Goal: Task Accomplishment & Management: Complete application form

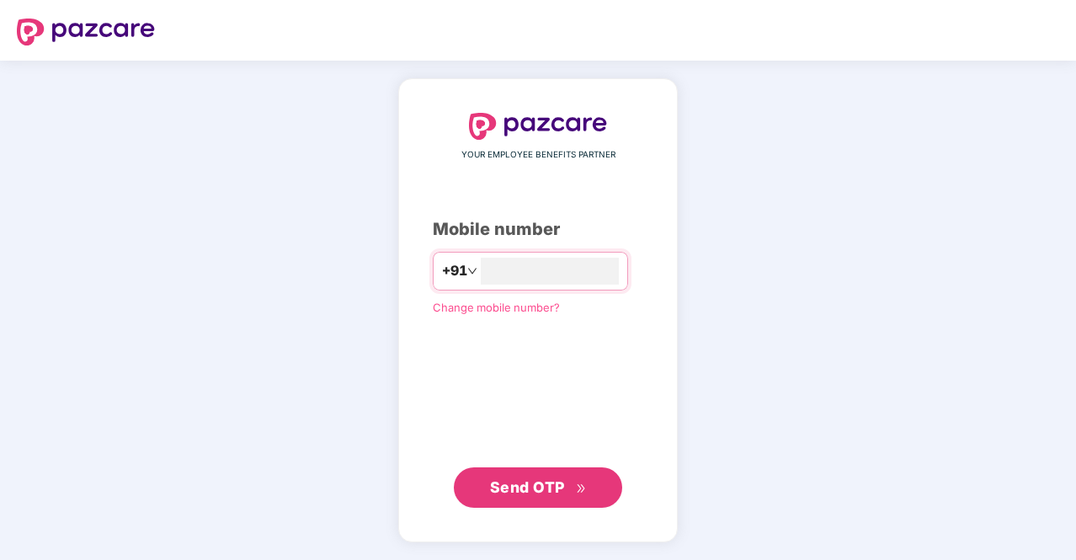
type input "**********"
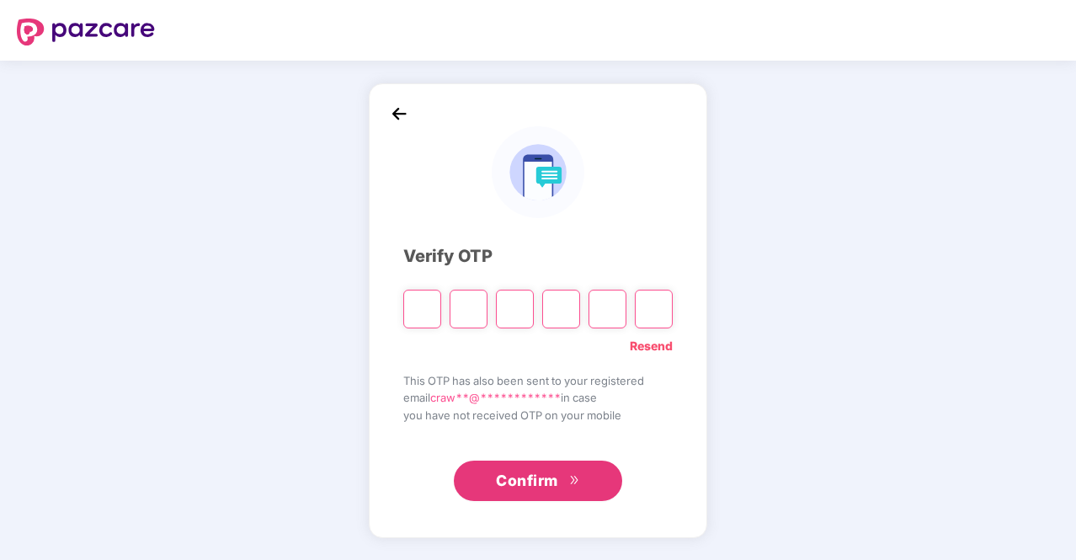
type input "*"
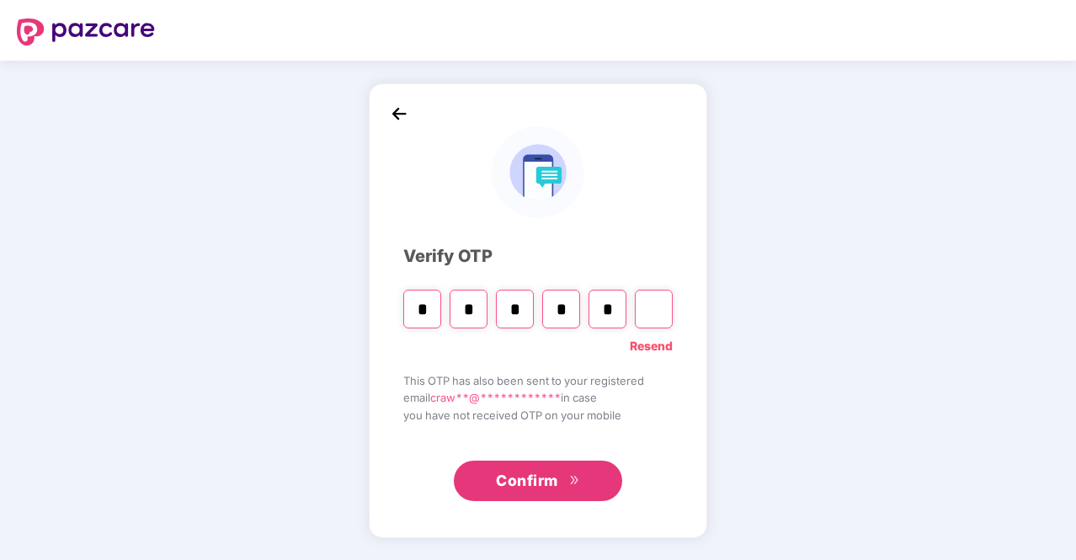
type input "*"
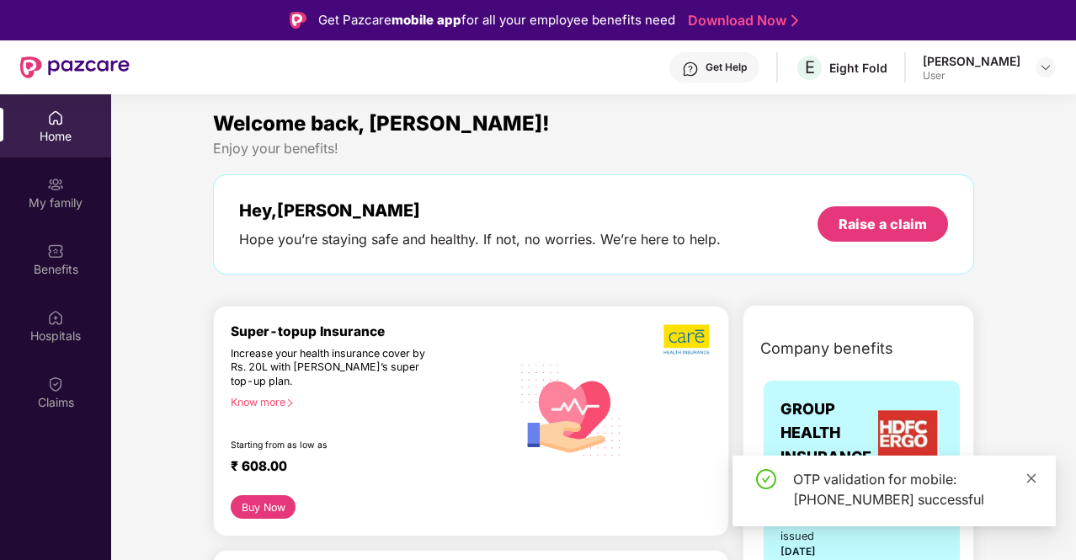
click at [1025, 480] on icon "close" at bounding box center [1031, 478] width 12 height 12
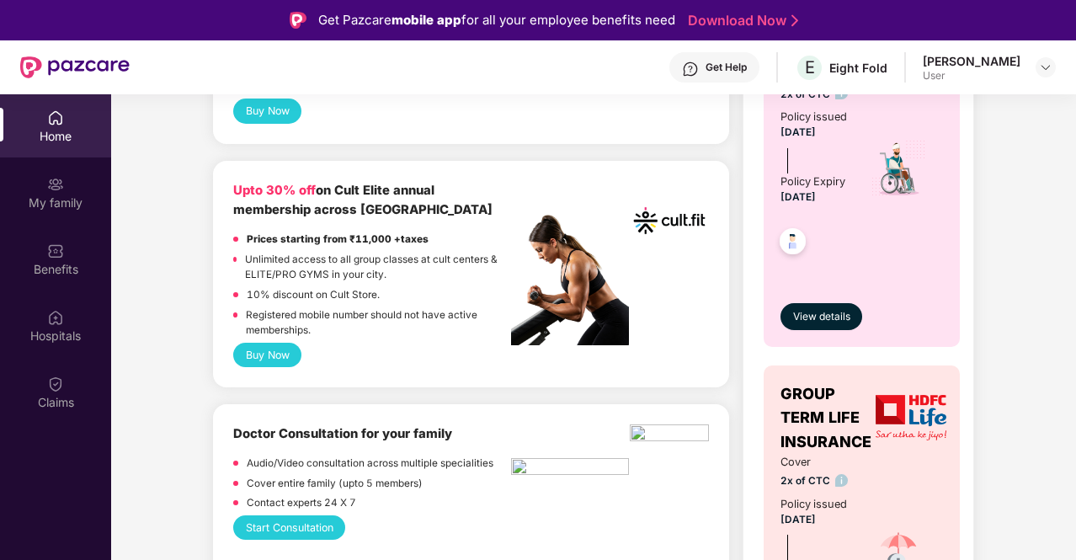
scroll to position [757, 0]
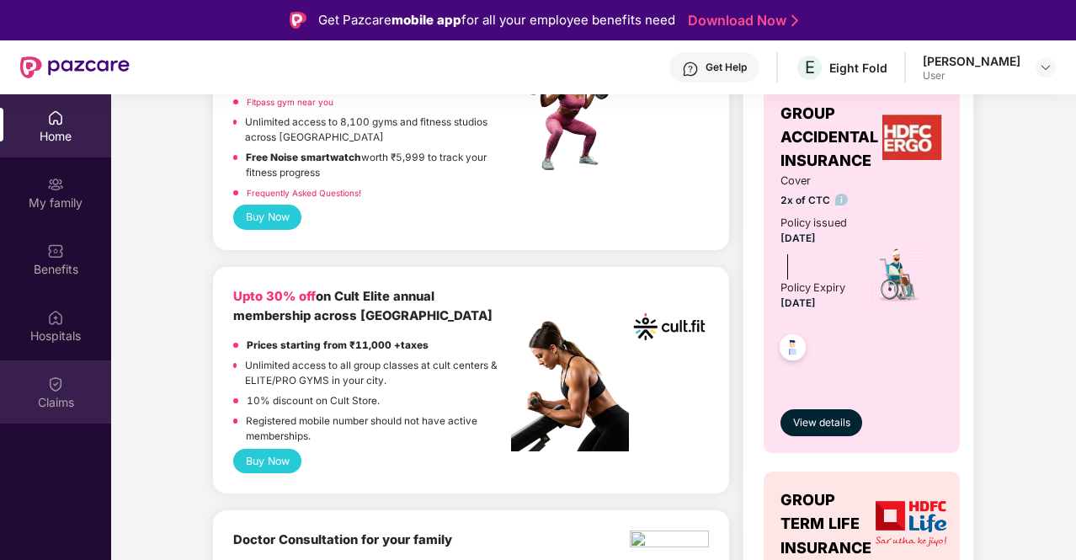
click at [32, 407] on div "Claims" at bounding box center [55, 402] width 111 height 17
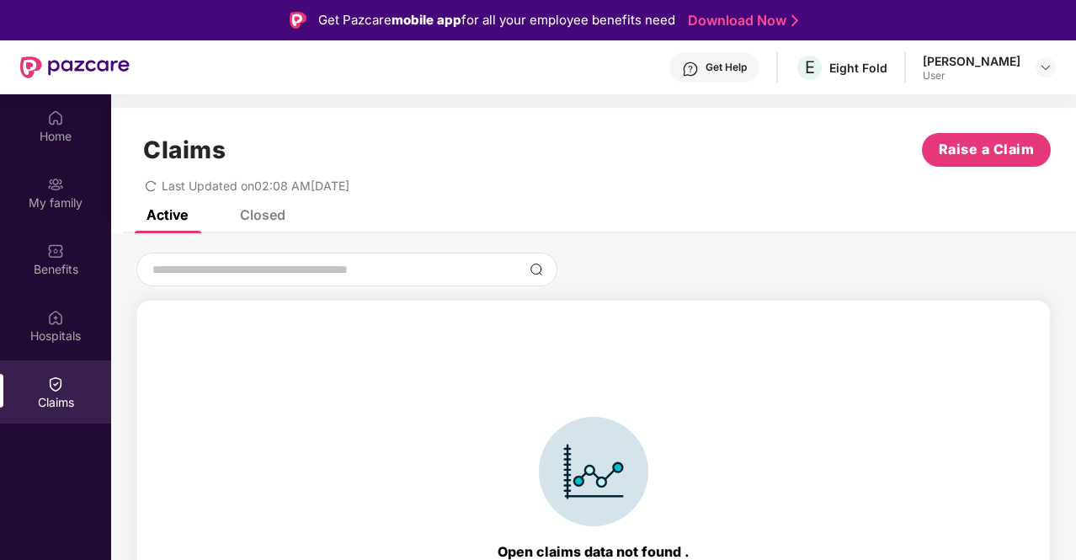
scroll to position [37, 0]
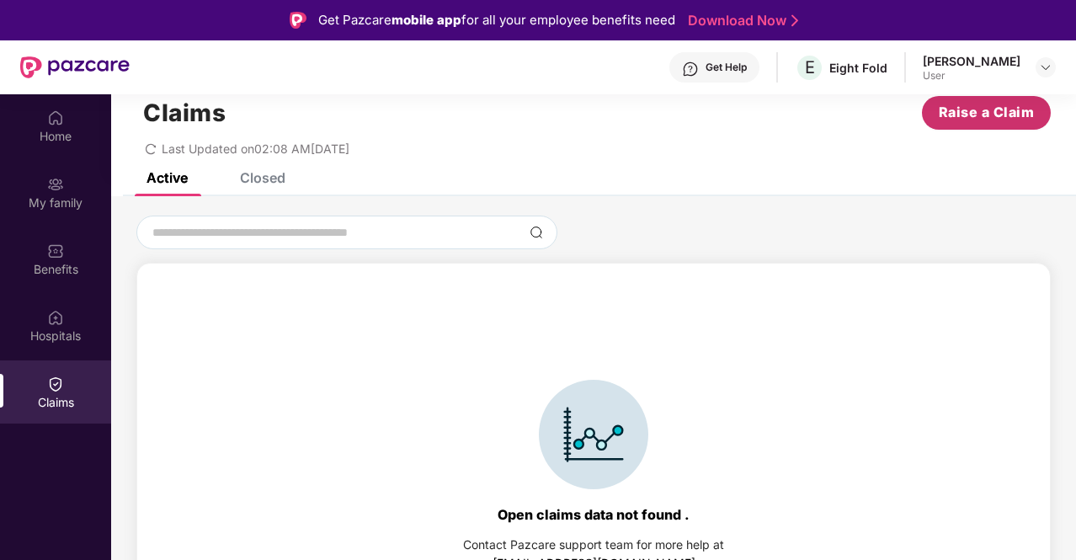
click at [977, 120] on span "Raise a Claim" at bounding box center [986, 112] width 96 height 21
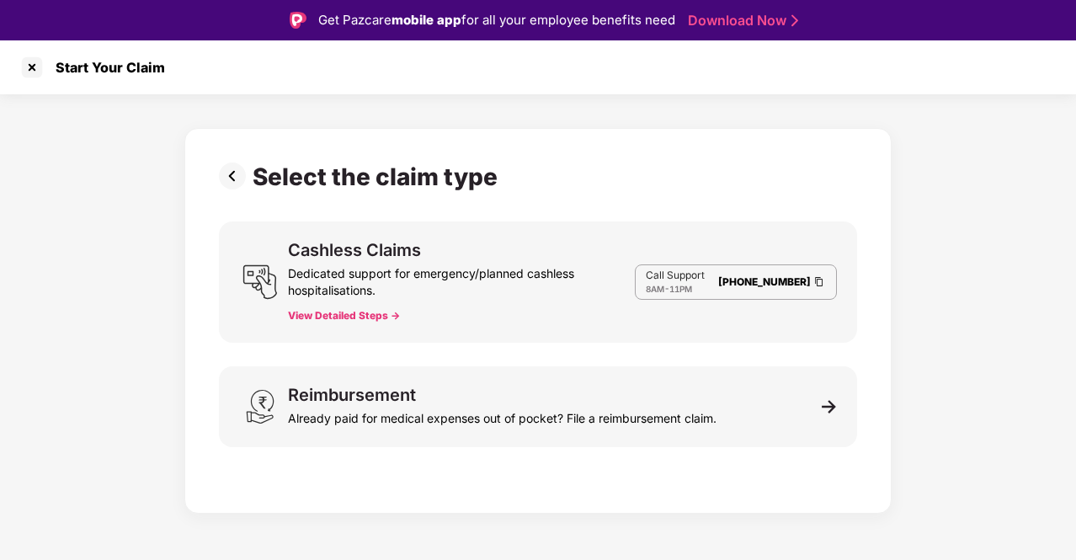
click at [390, 319] on button "View Detailed Steps ->" at bounding box center [344, 315] width 112 height 13
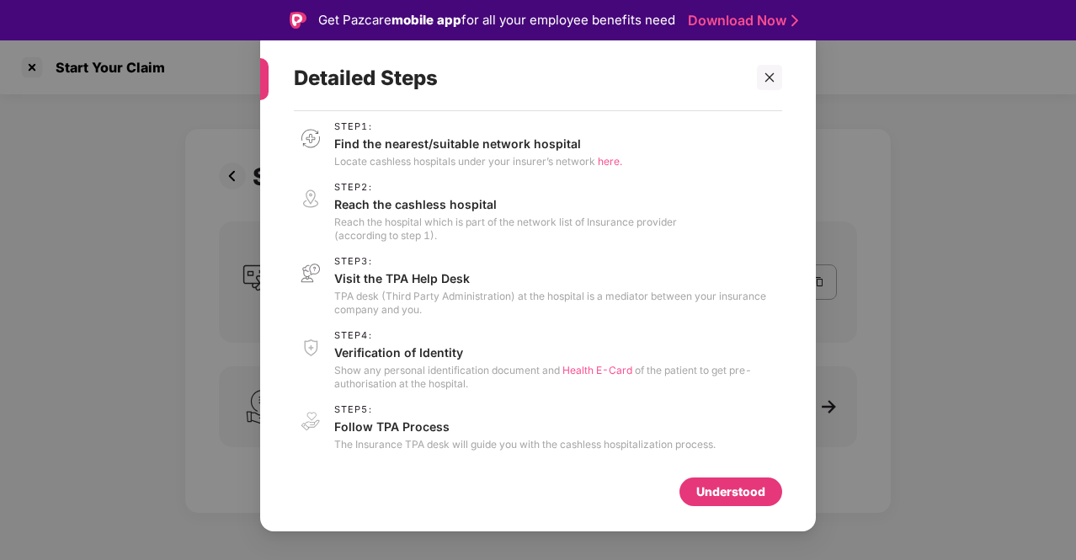
scroll to position [8, 0]
click at [757, 88] on div at bounding box center [769, 77] width 25 height 25
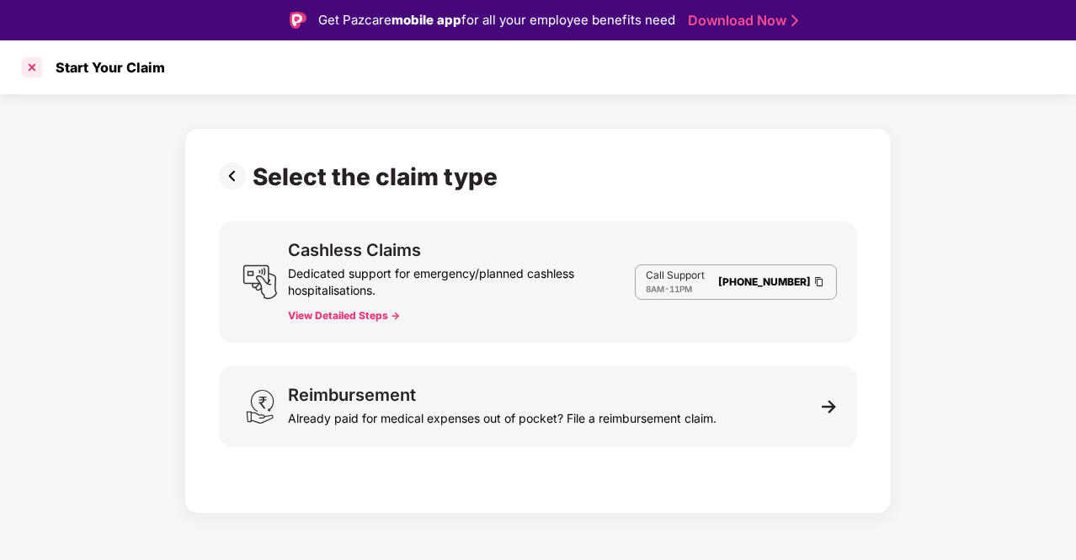
click at [36, 60] on div at bounding box center [32, 67] width 27 height 27
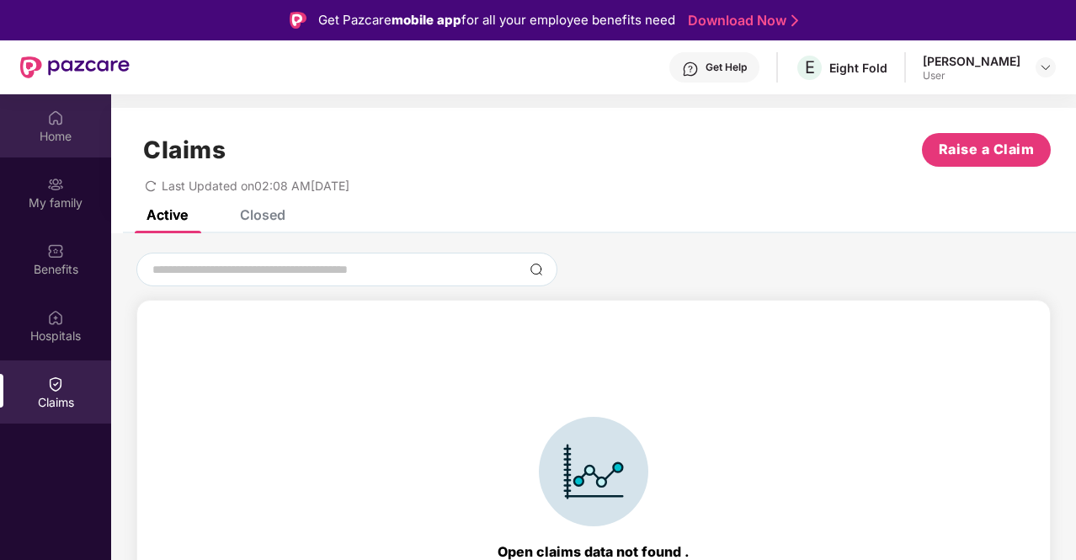
click at [49, 117] on img at bounding box center [55, 117] width 17 height 17
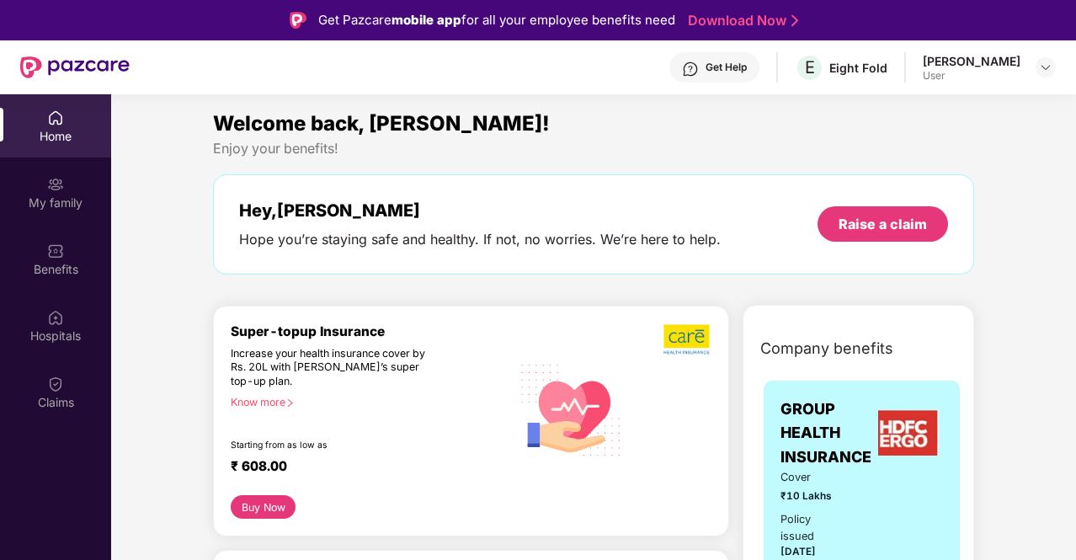
click at [961, 61] on div "[PERSON_NAME]" at bounding box center [971, 61] width 98 height 16
click at [1045, 61] on img at bounding box center [1045, 67] width 13 height 13
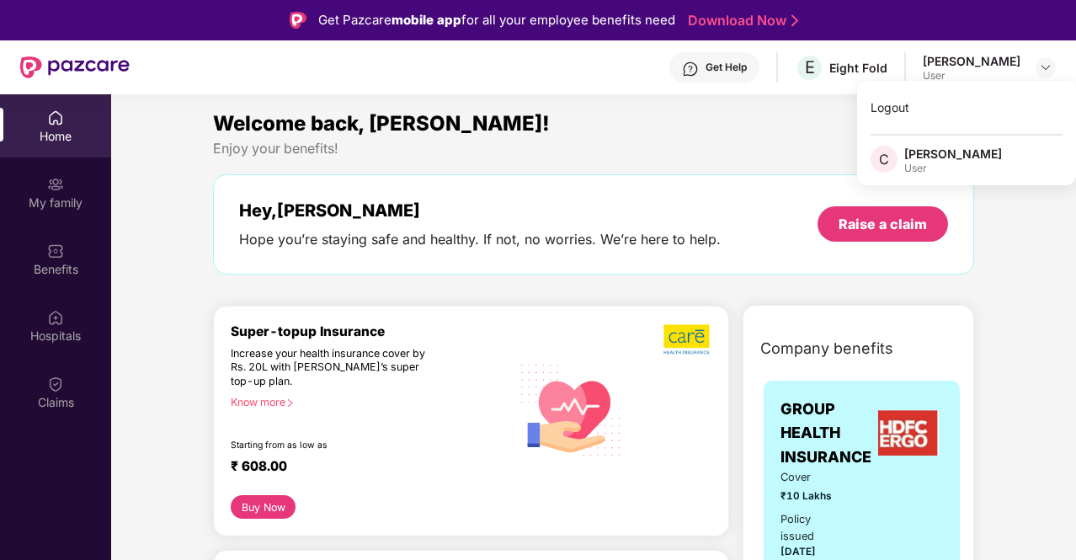
click at [480, 186] on div "Hey, [PERSON_NAME] you’re staying safe and healthy. If not, no worries. We’re h…" at bounding box center [593, 224] width 761 height 100
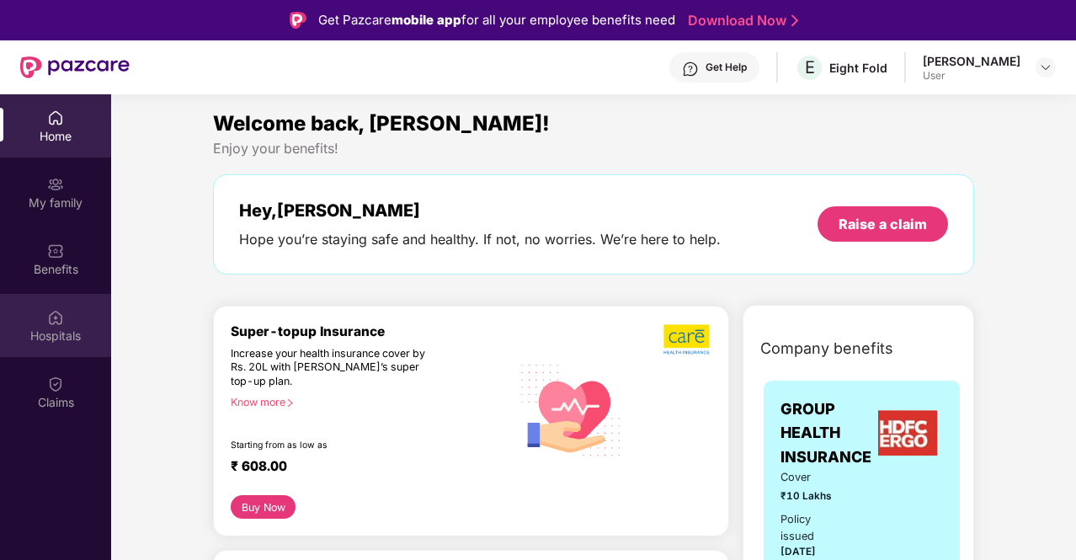
click at [79, 311] on div "Hospitals" at bounding box center [55, 325] width 111 height 63
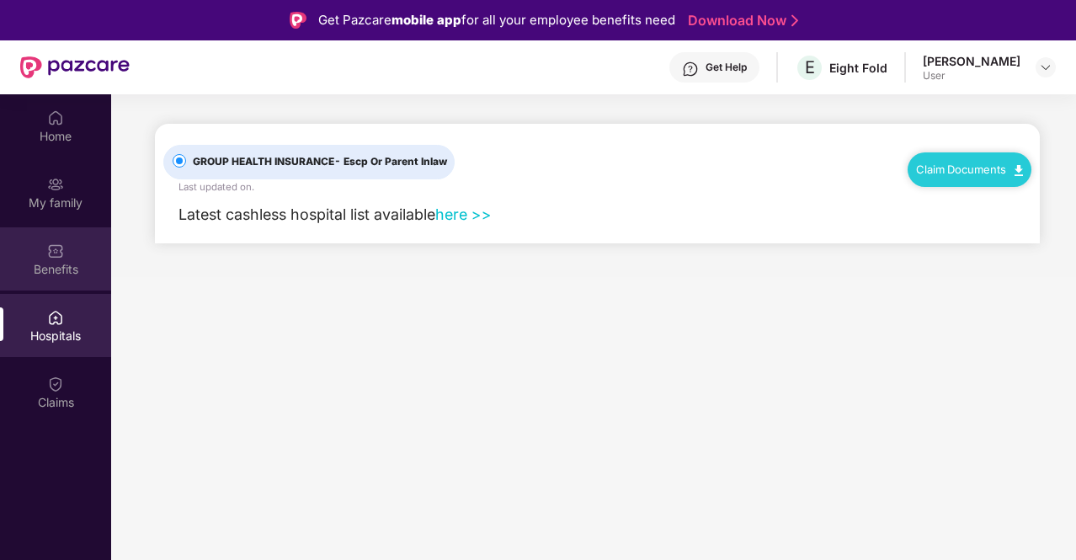
click at [58, 265] on div "Benefits" at bounding box center [55, 269] width 111 height 17
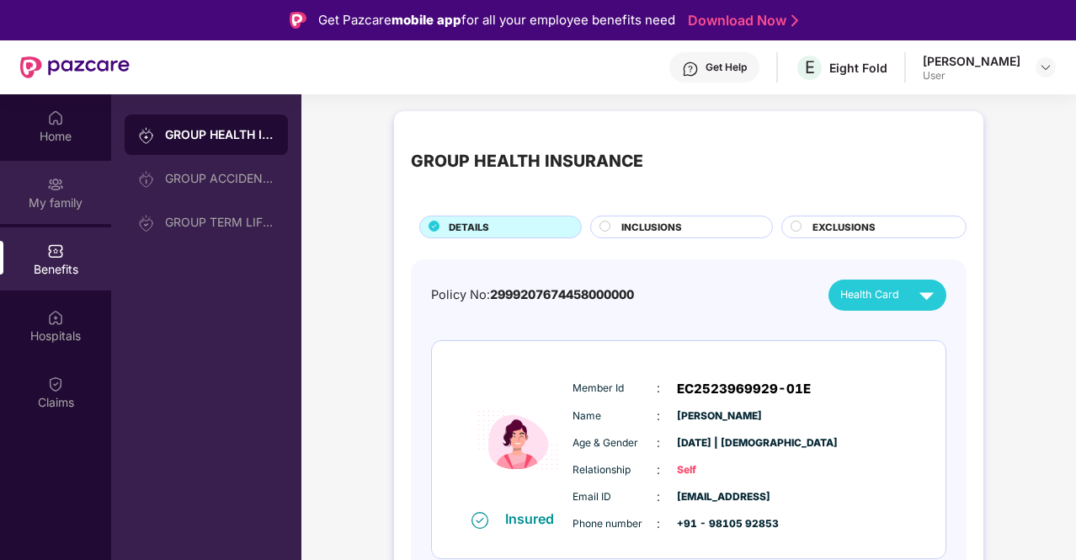
click at [52, 199] on div "My family" at bounding box center [55, 202] width 111 height 17
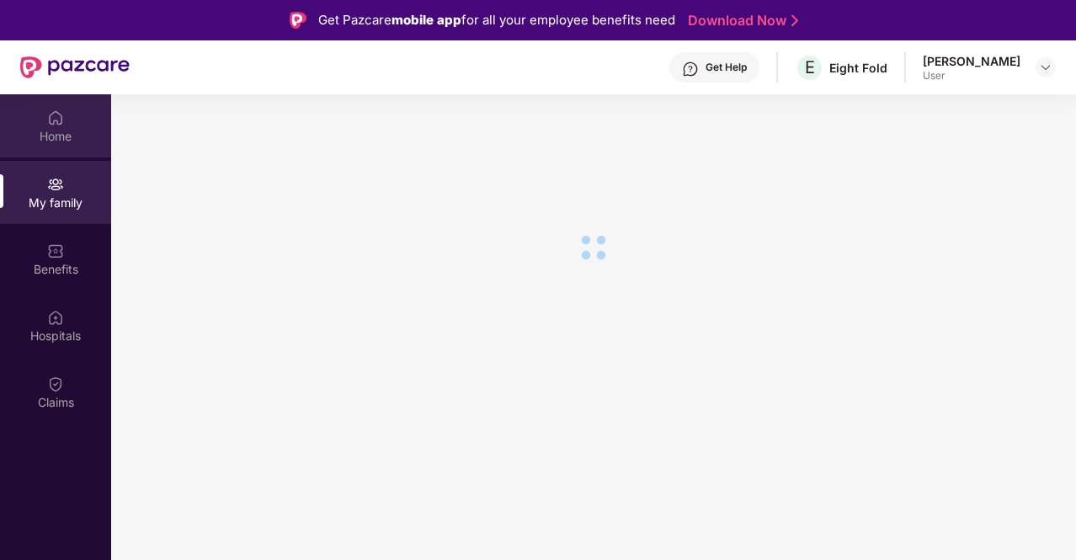
click at [51, 116] on img at bounding box center [55, 117] width 17 height 17
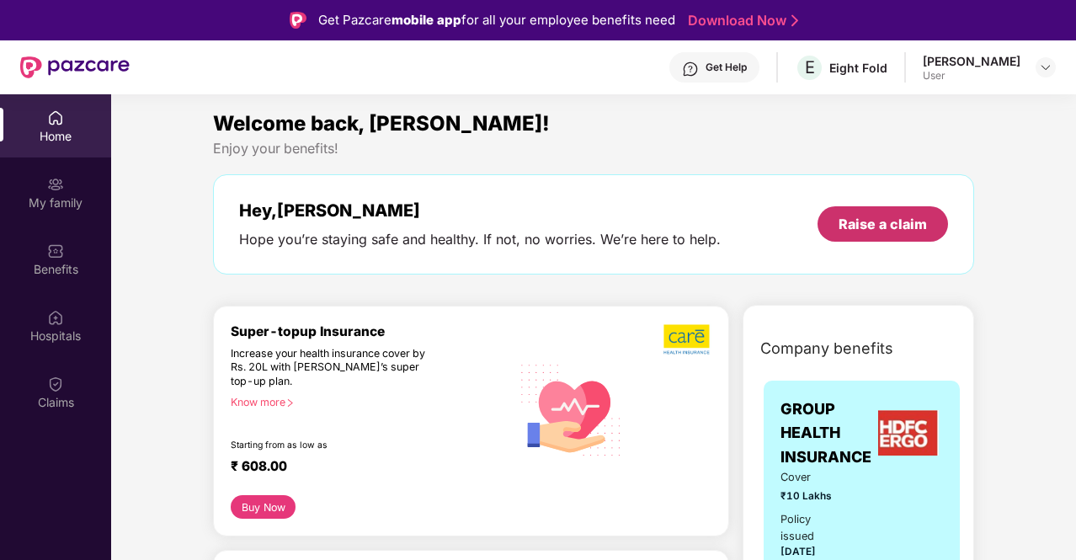
click at [907, 224] on div "Raise a claim" at bounding box center [882, 224] width 88 height 19
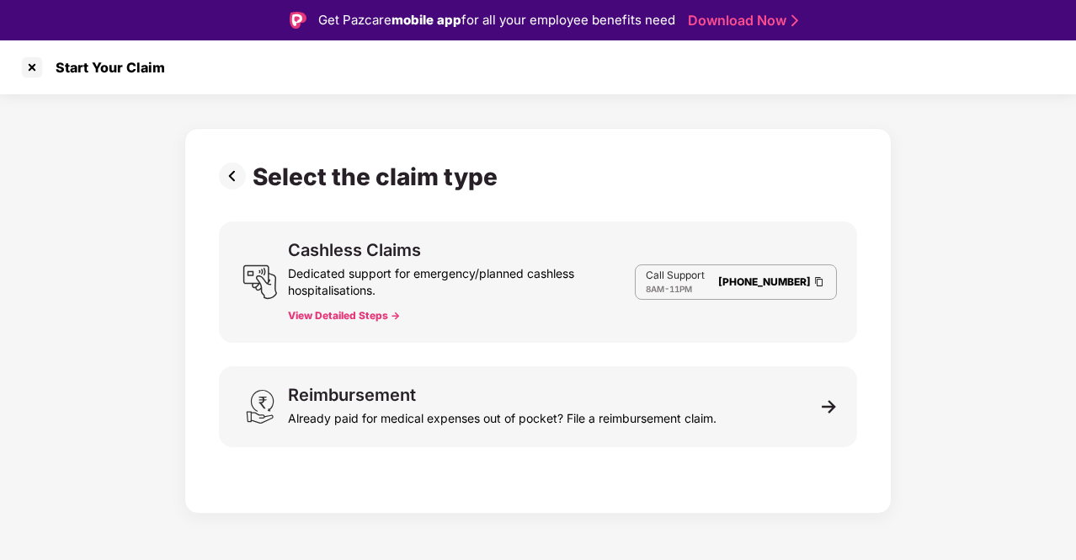
click at [345, 304] on div "Cashless Claims Dedicated support for emergency/planned cashless hospitalisatio…" at bounding box center [461, 282] width 347 height 81
click at [345, 311] on button "View Detailed Steps ->" at bounding box center [344, 315] width 112 height 13
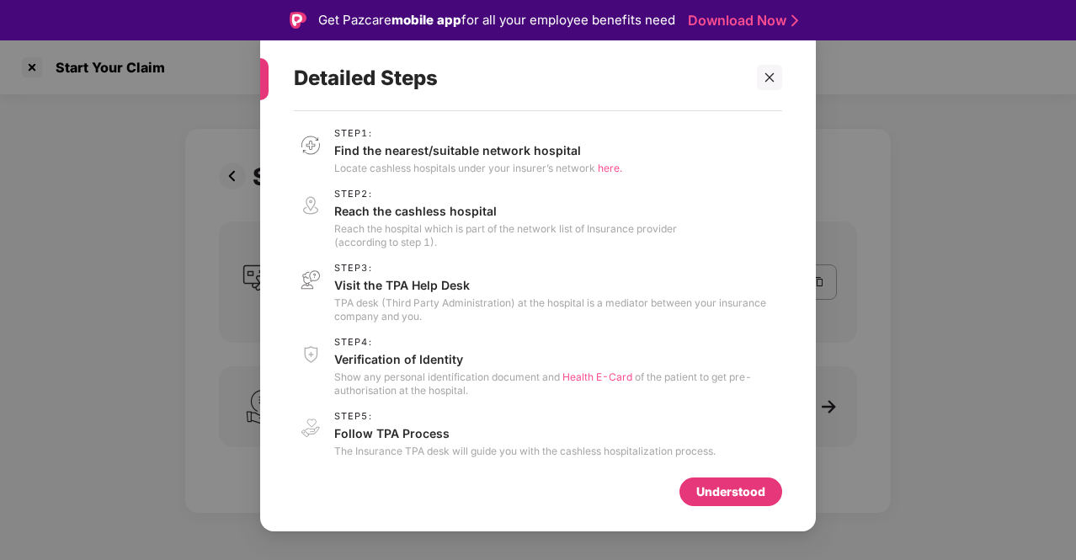
click at [756, 486] on div "Understood" at bounding box center [730, 491] width 69 height 19
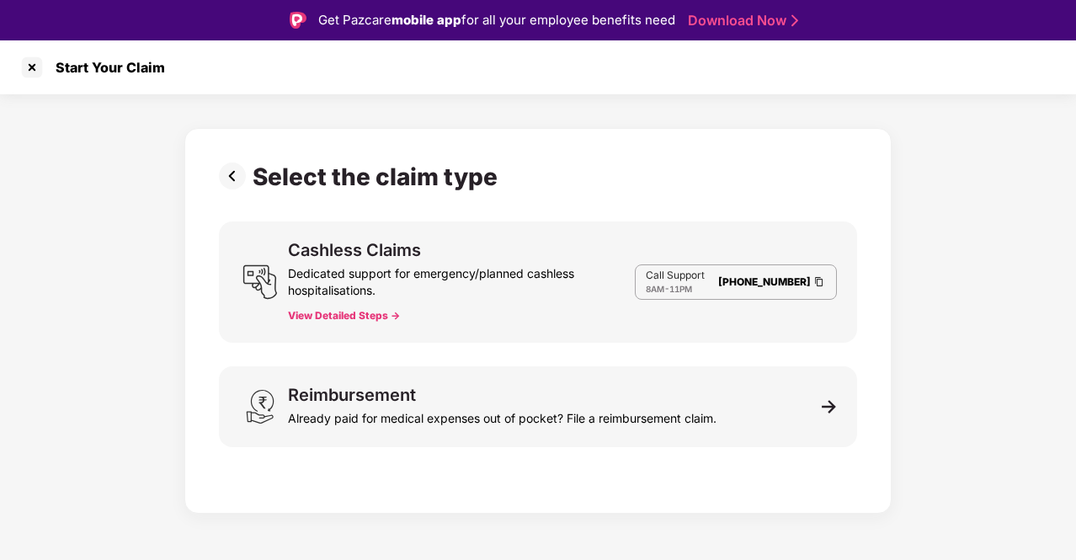
click at [664, 292] on span "8AM" at bounding box center [655, 289] width 19 height 10
click at [593, 295] on div "Dedicated support for emergency/planned cashless hospitalisations." at bounding box center [461, 278] width 347 height 40
click at [716, 289] on div "Call Support 8AM - 11PM [PHONE_NUMBER]" at bounding box center [736, 281] width 202 height 35
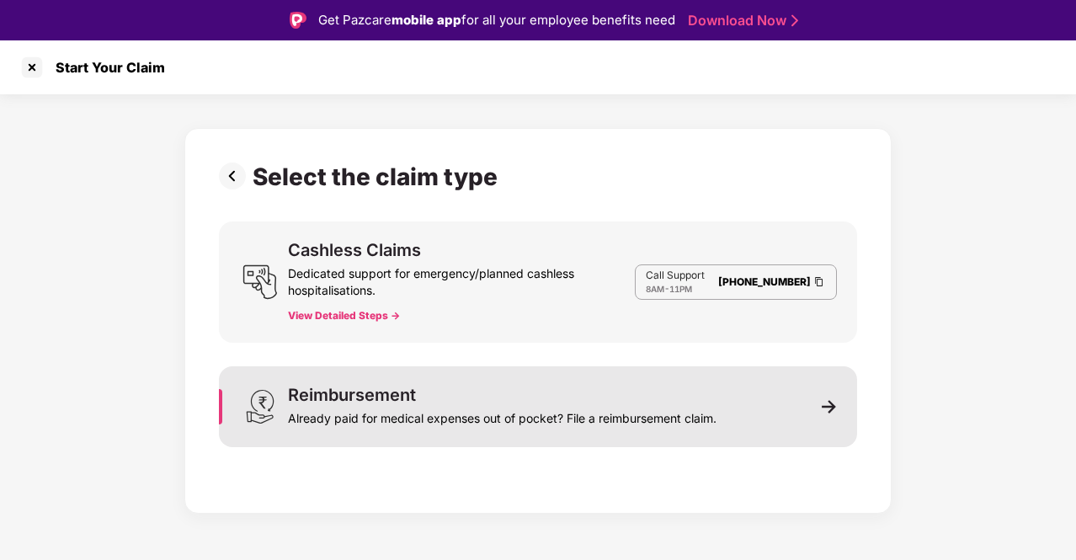
click at [451, 401] on div "Reimbursement Already paid for medical expenses out of pocket? File a reimburse…" at bounding box center [502, 406] width 428 height 40
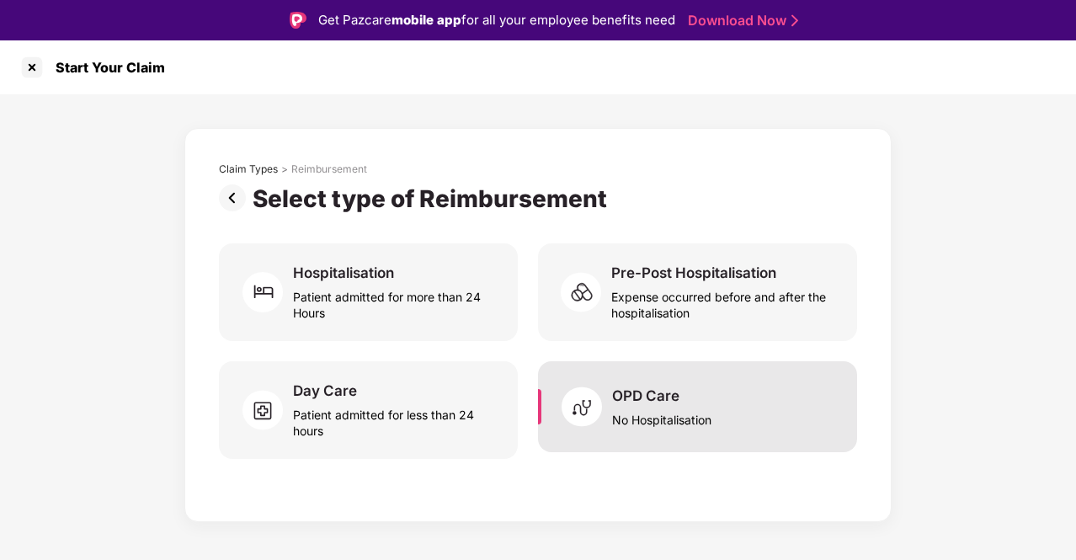
click at [614, 400] on div "OPD Care" at bounding box center [645, 395] width 67 height 19
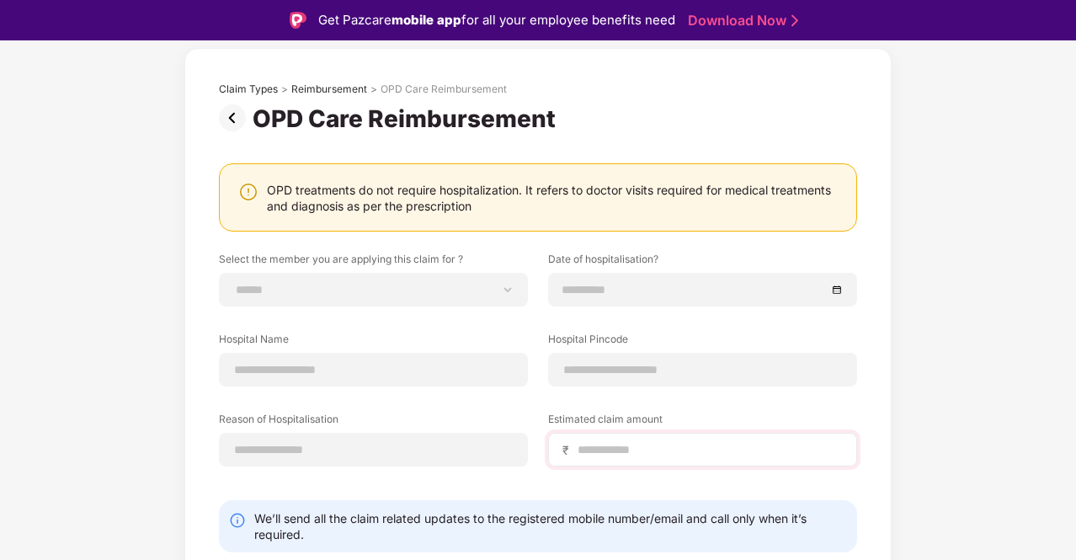
scroll to position [134, 0]
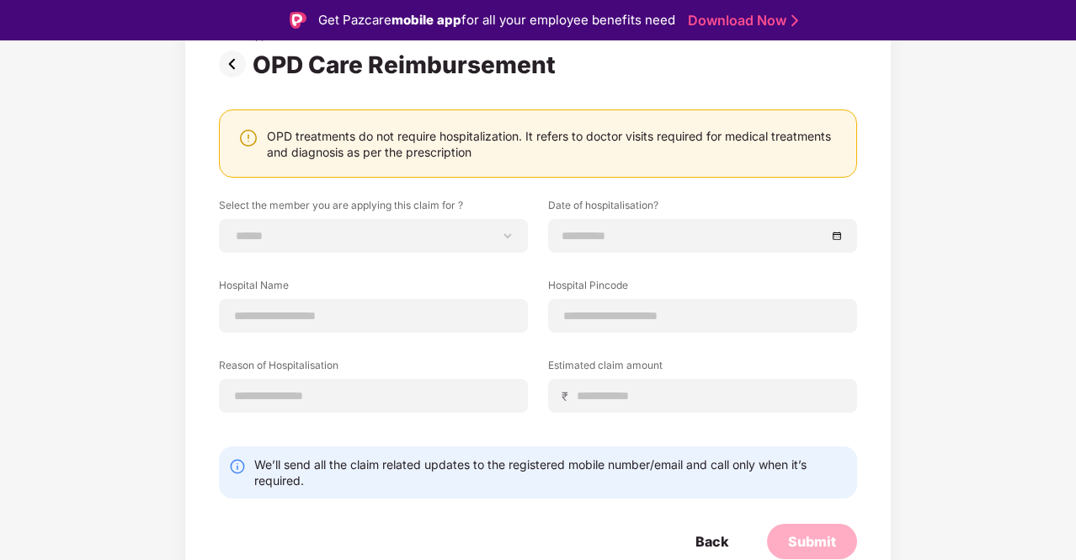
click at [236, 60] on img at bounding box center [236, 63] width 34 height 27
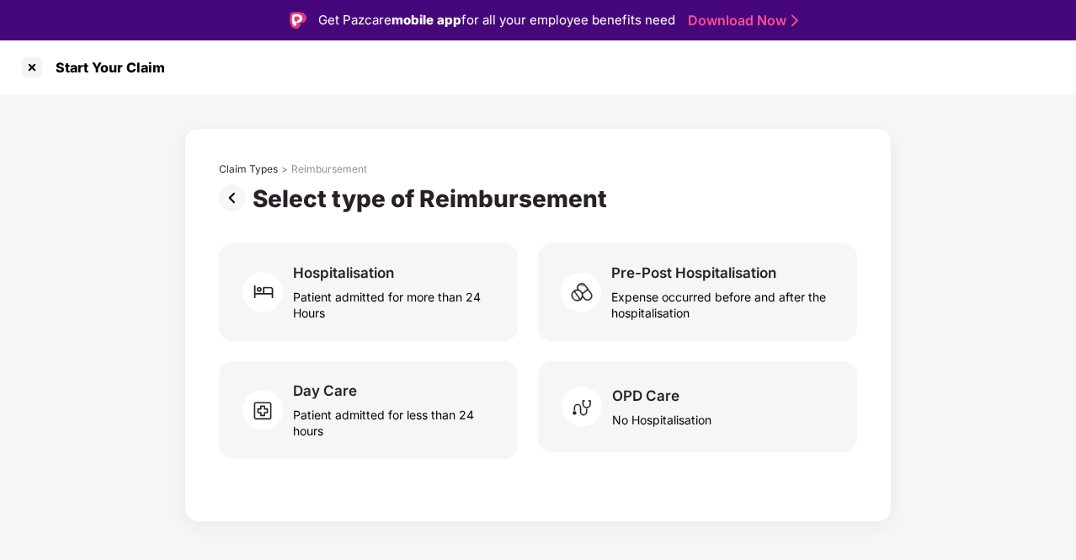
click at [236, 194] on img at bounding box center [236, 197] width 34 height 27
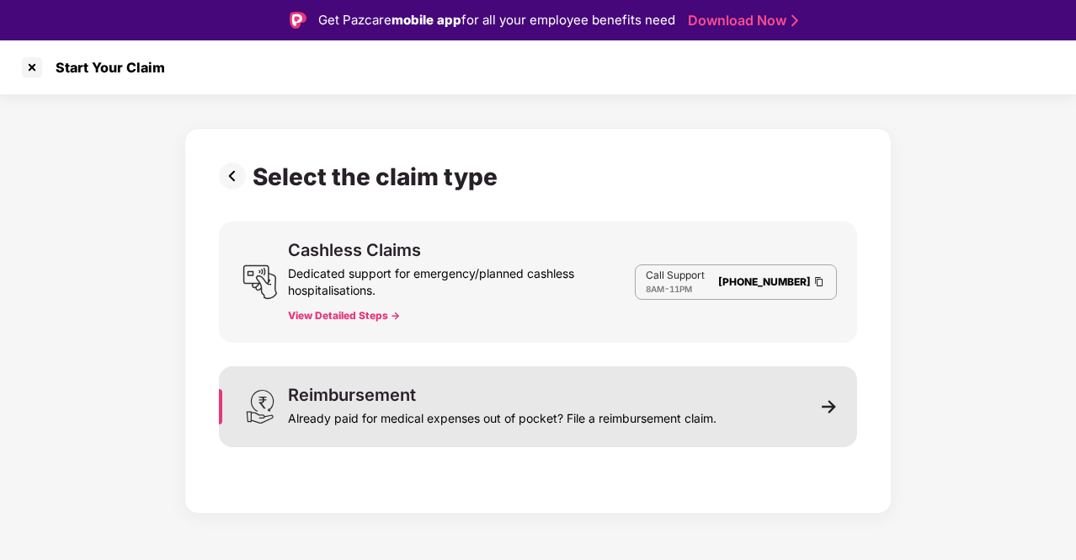
click at [431, 401] on div "Reimbursement Already paid for medical expenses out of pocket? File a reimburse…" at bounding box center [502, 406] width 428 height 40
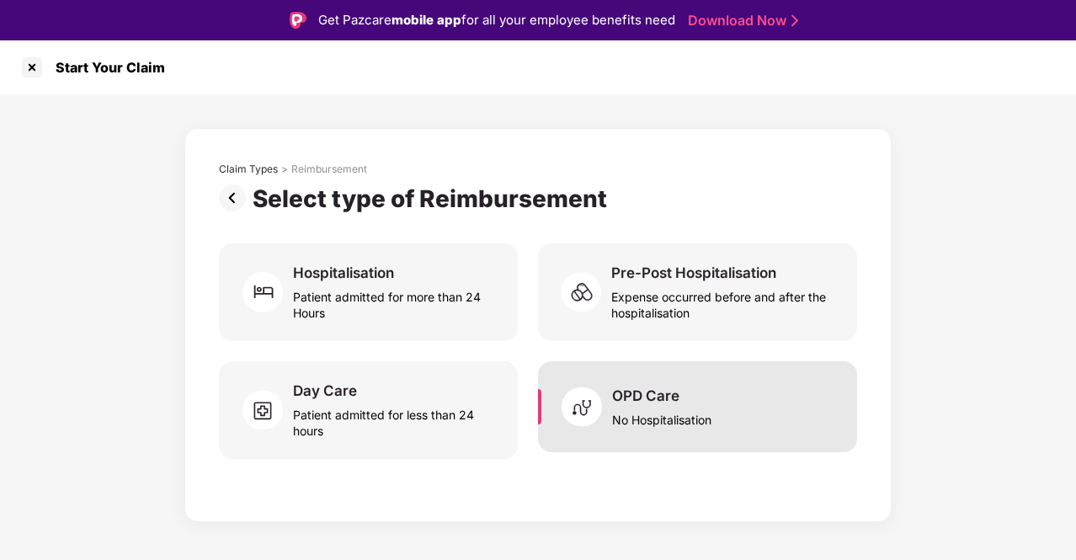
click at [586, 398] on img at bounding box center [586, 406] width 50 height 50
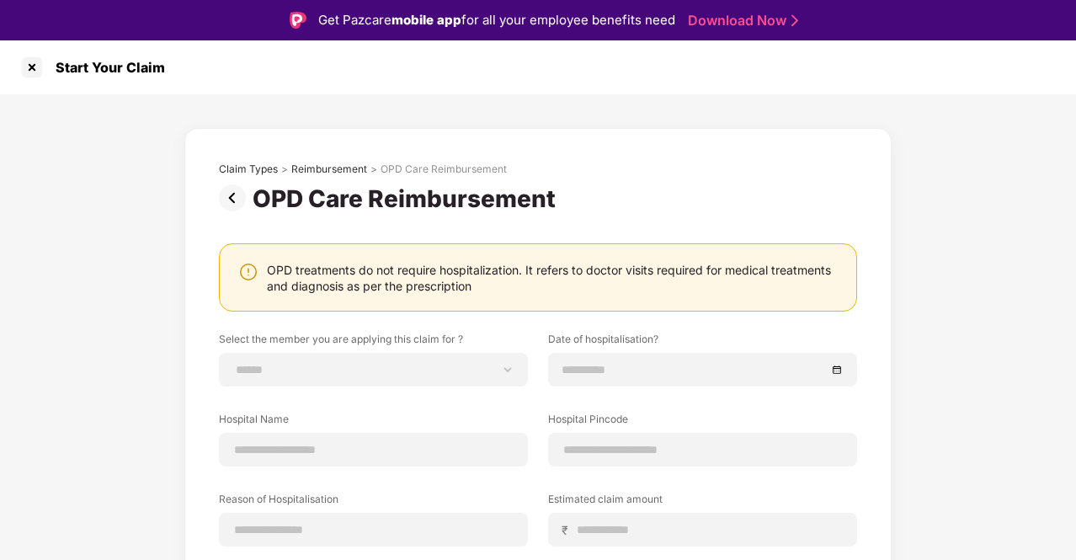
click at [232, 201] on img at bounding box center [236, 197] width 34 height 27
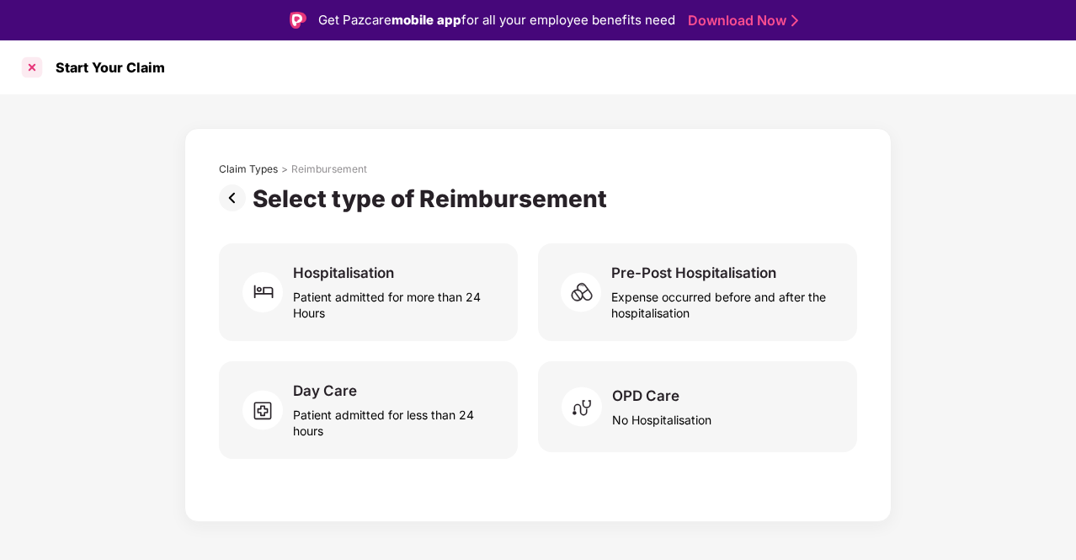
click at [31, 66] on div at bounding box center [32, 67] width 27 height 27
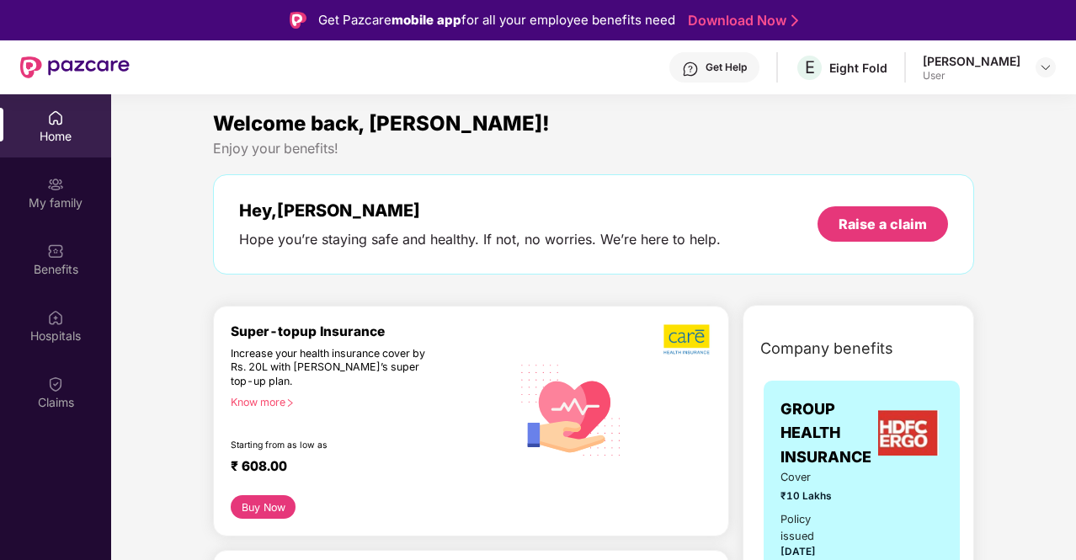
click at [1001, 66] on div "[PERSON_NAME]" at bounding box center [971, 61] width 98 height 16
click at [49, 178] on img at bounding box center [55, 184] width 17 height 17
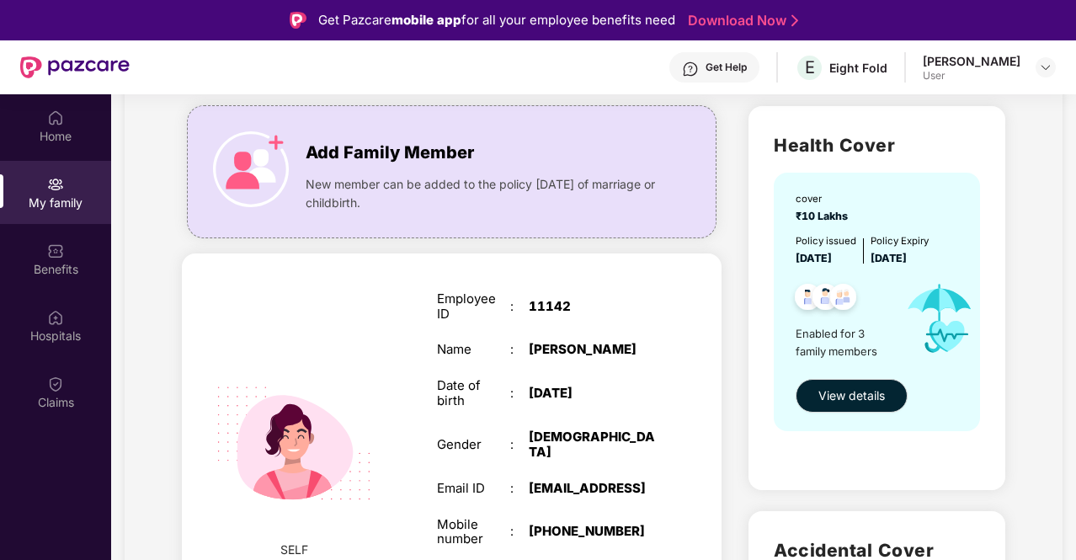
scroll to position [168, 0]
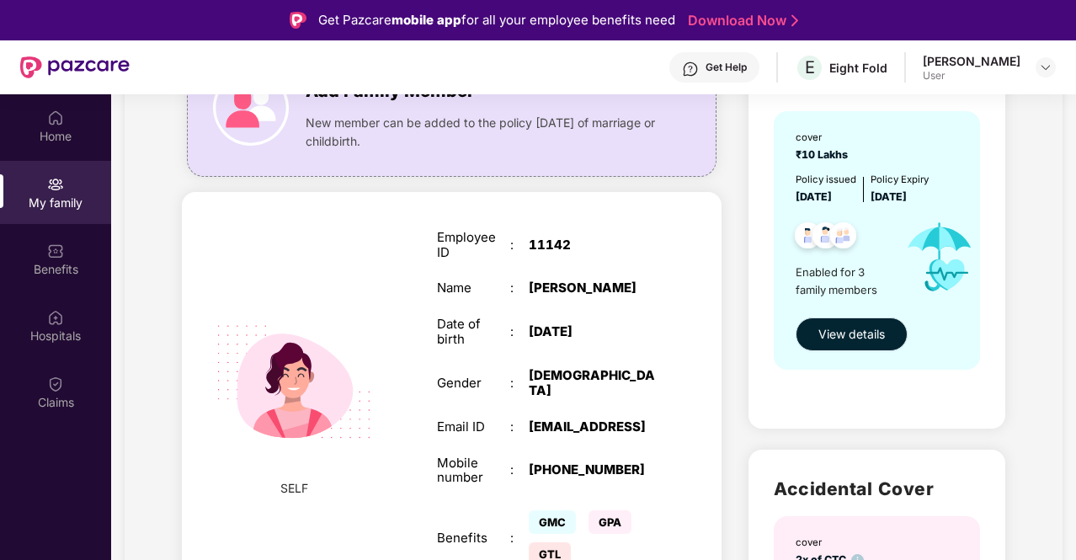
click at [848, 336] on span "View details" at bounding box center [851, 334] width 66 height 19
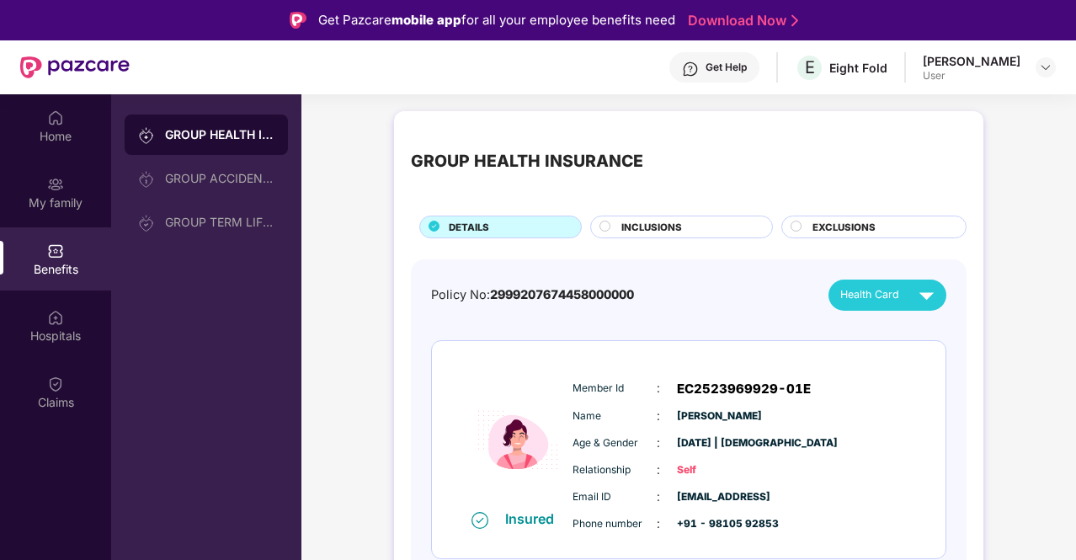
click at [674, 228] on span "INCLUSIONS" at bounding box center [651, 227] width 61 height 15
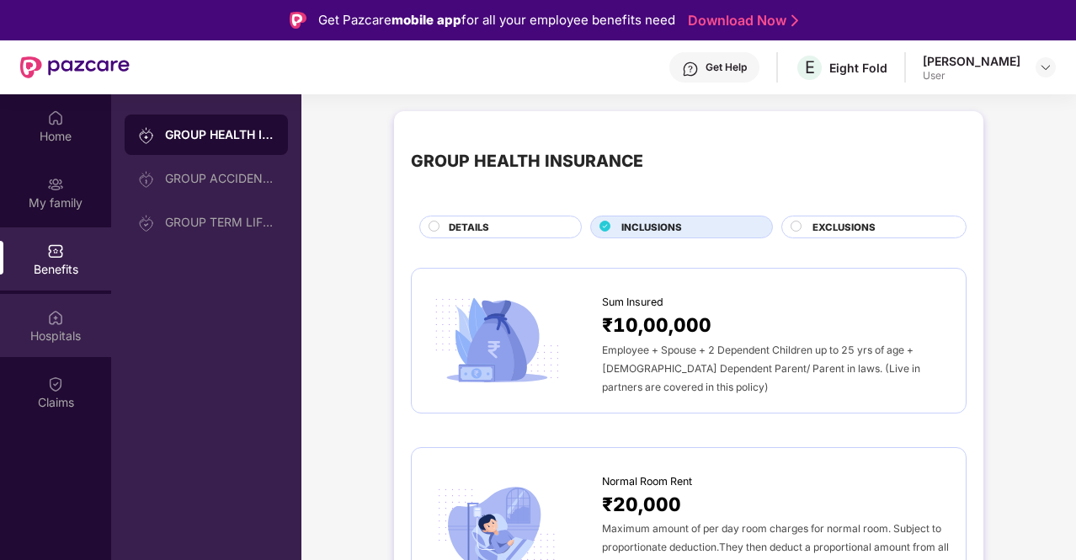
click at [97, 332] on div "Hospitals" at bounding box center [55, 335] width 111 height 17
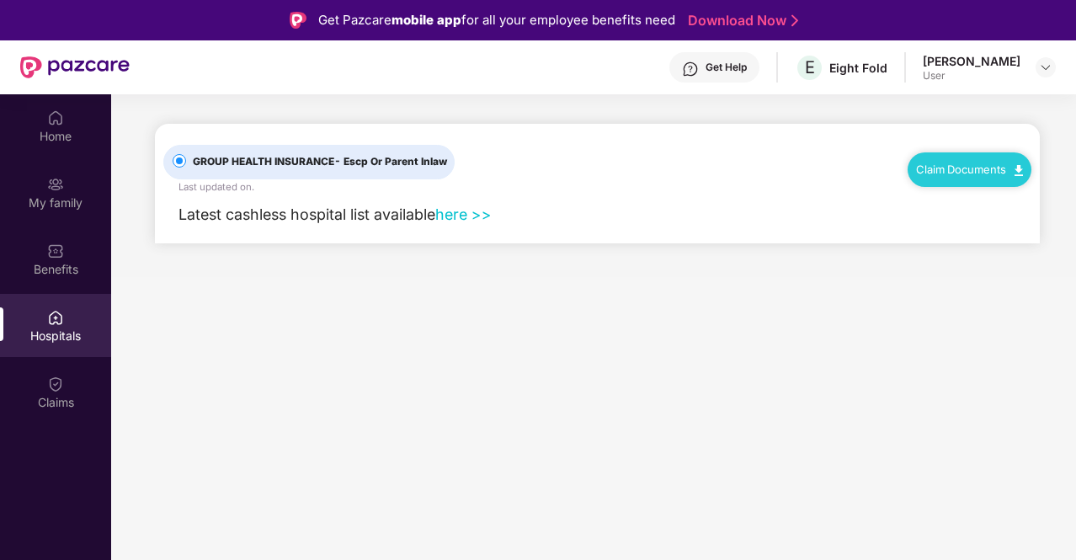
click at [958, 176] on div "Claim Documents" at bounding box center [969, 169] width 124 height 34
click at [57, 394] on div "Claims" at bounding box center [55, 402] width 111 height 17
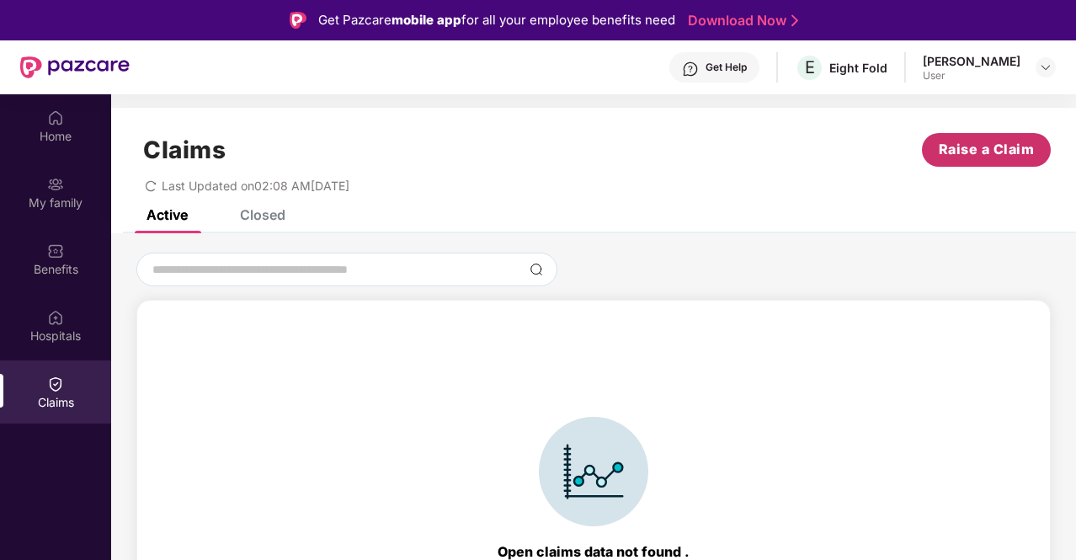
click at [1007, 147] on span "Raise a Claim" at bounding box center [986, 149] width 96 height 21
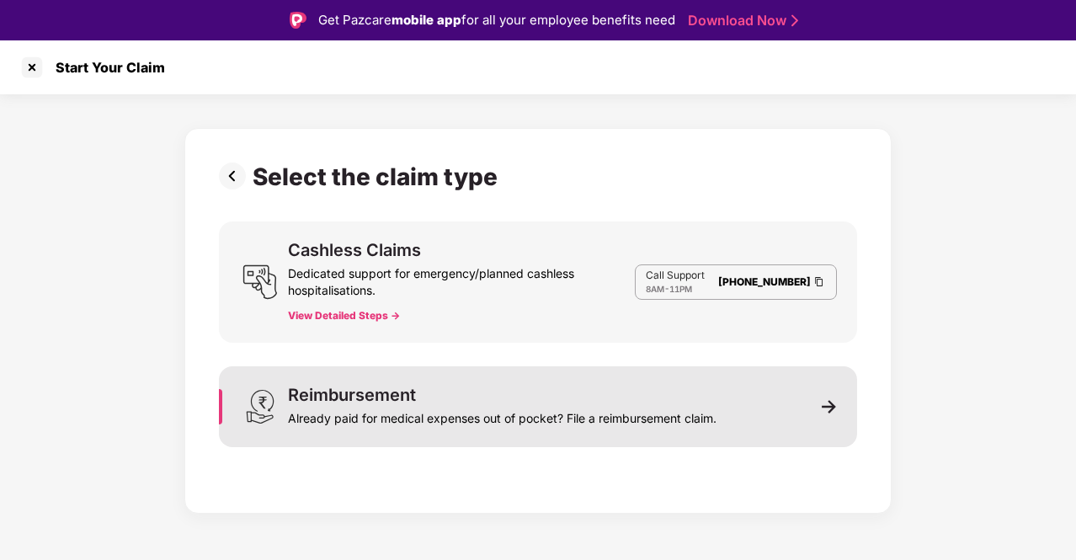
click at [581, 422] on div "Already paid for medical expenses out of pocket? File a reimbursement claim." at bounding box center [502, 415] width 428 height 24
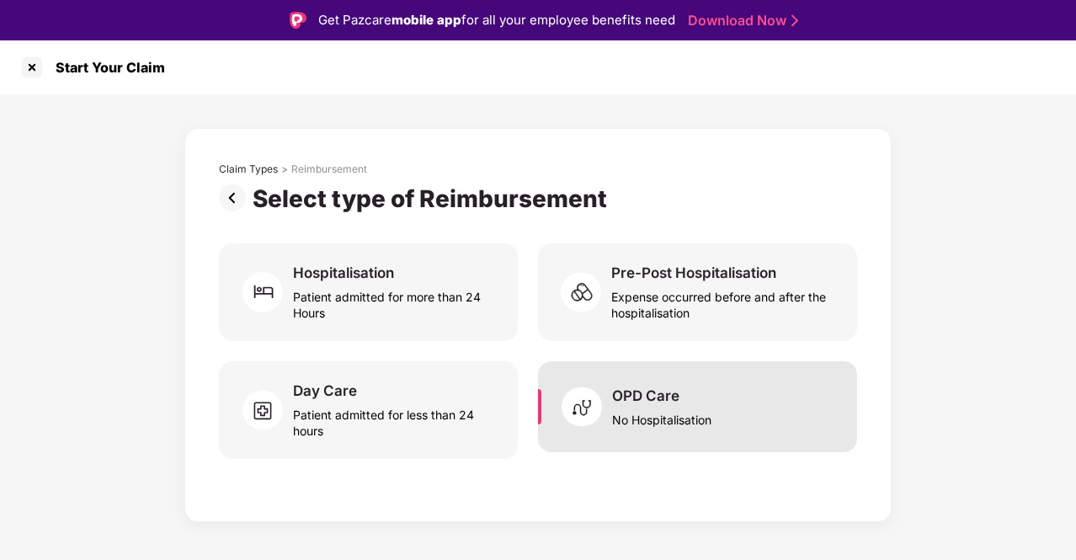
click at [704, 386] on div "OPD Care No Hospitalisation" at bounding box center [661, 406] width 99 height 41
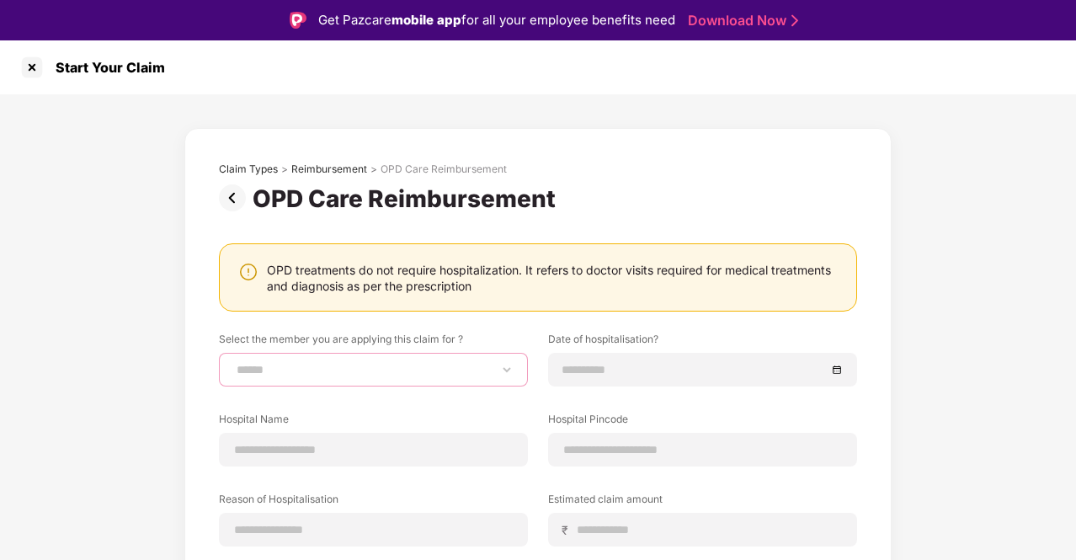
click at [457, 371] on select "**********" at bounding box center [373, 369] width 280 height 13
select select "**********"
click at [233, 363] on select "**********" at bounding box center [373, 369] width 280 height 13
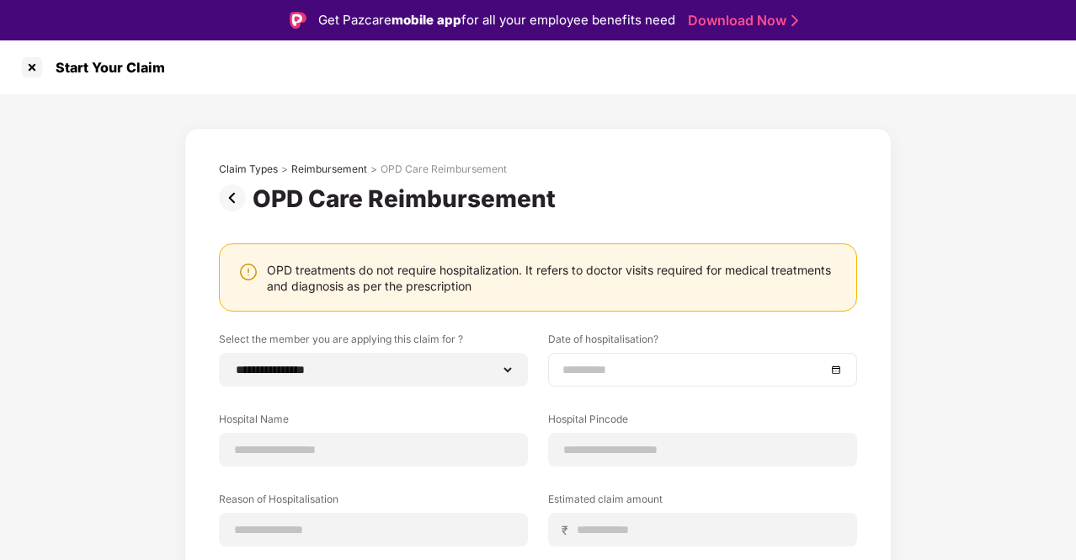
click at [678, 354] on div at bounding box center [702, 370] width 309 height 34
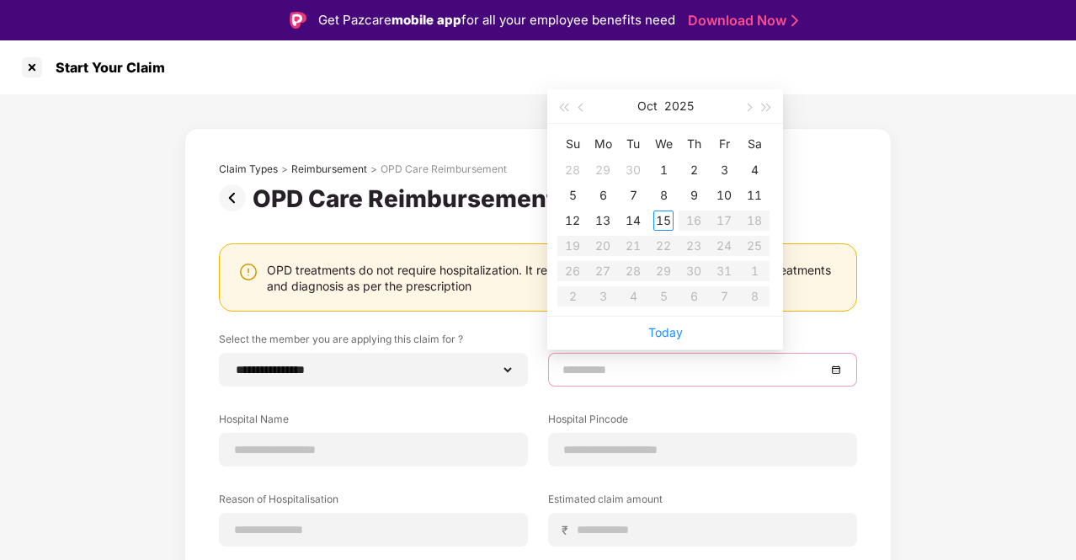
click at [677, 364] on input at bounding box center [693, 369] width 263 height 19
type input "**********"
click at [663, 172] on div "1" at bounding box center [663, 170] width 20 height 20
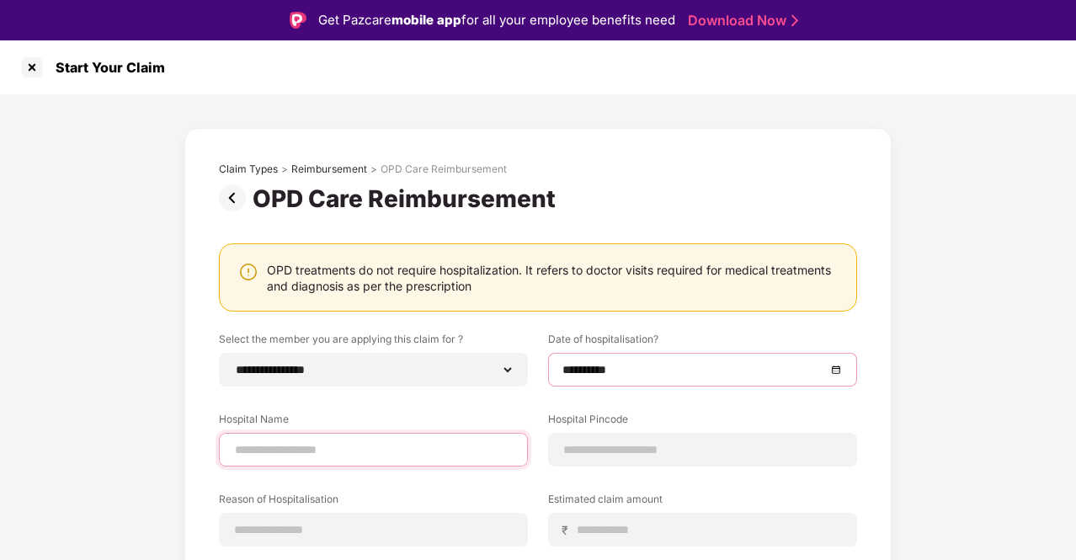
click at [341, 452] on input at bounding box center [373, 450] width 280 height 18
type input "**********"
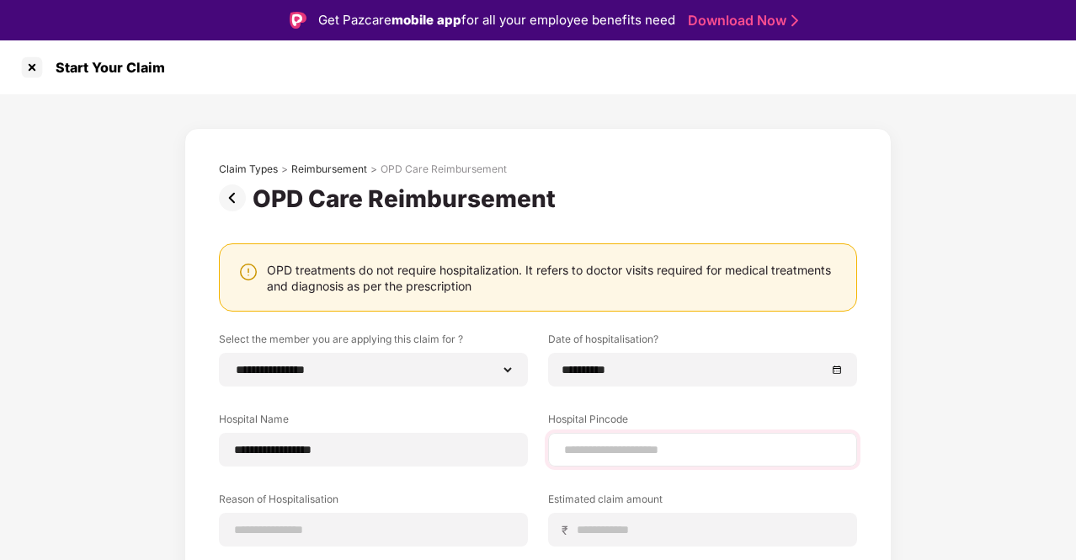
drag, startPoint x: 641, startPoint y: 423, endPoint x: 646, endPoint y: 442, distance: 19.2
click at [641, 423] on label "Hospital Pincode" at bounding box center [702, 422] width 309 height 21
click at [646, 442] on input at bounding box center [702, 450] width 280 height 18
type input "******"
select select "**********"
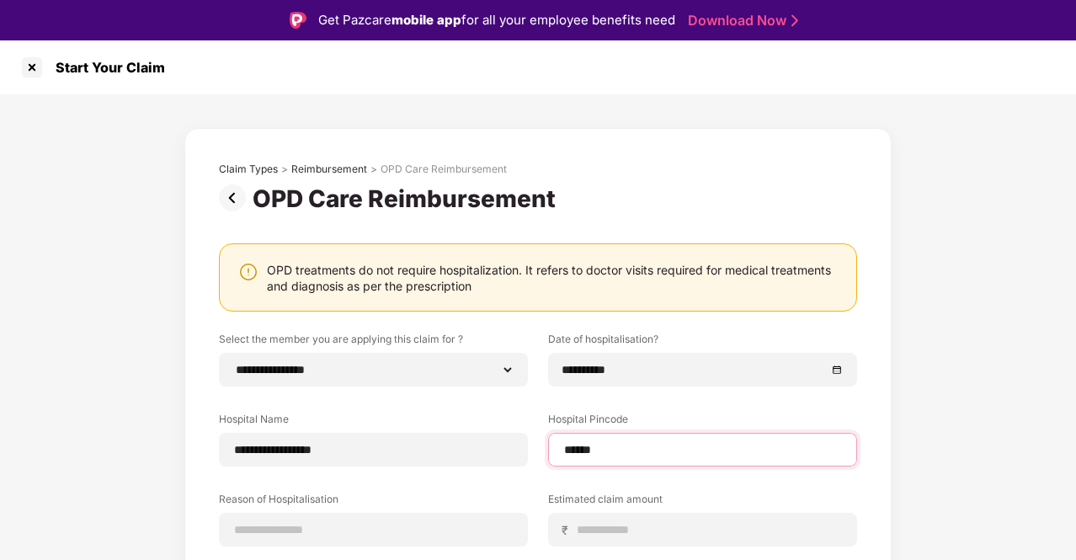
select select "*****"
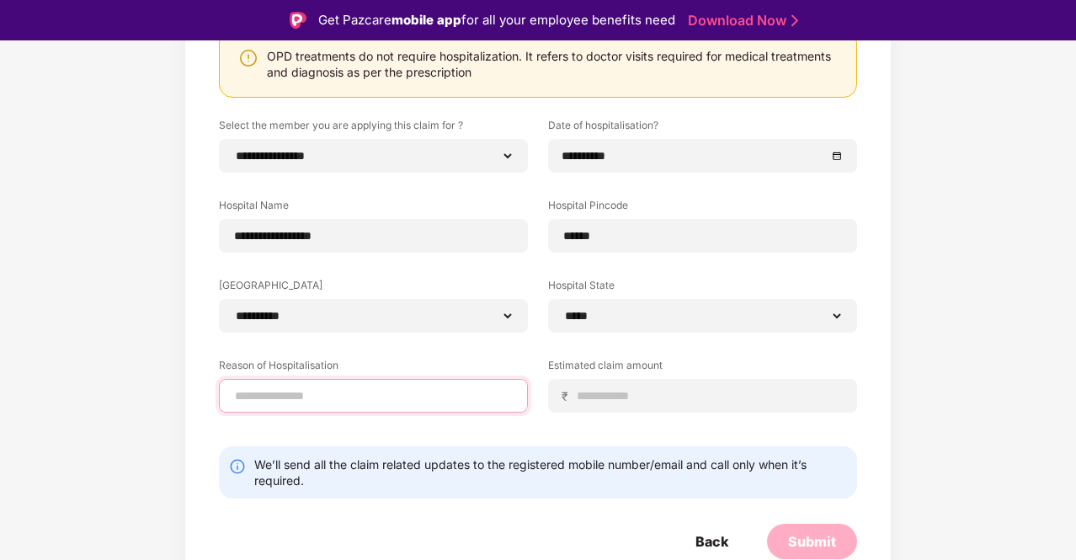
click at [447, 399] on input at bounding box center [373, 396] width 280 height 18
type input "*********"
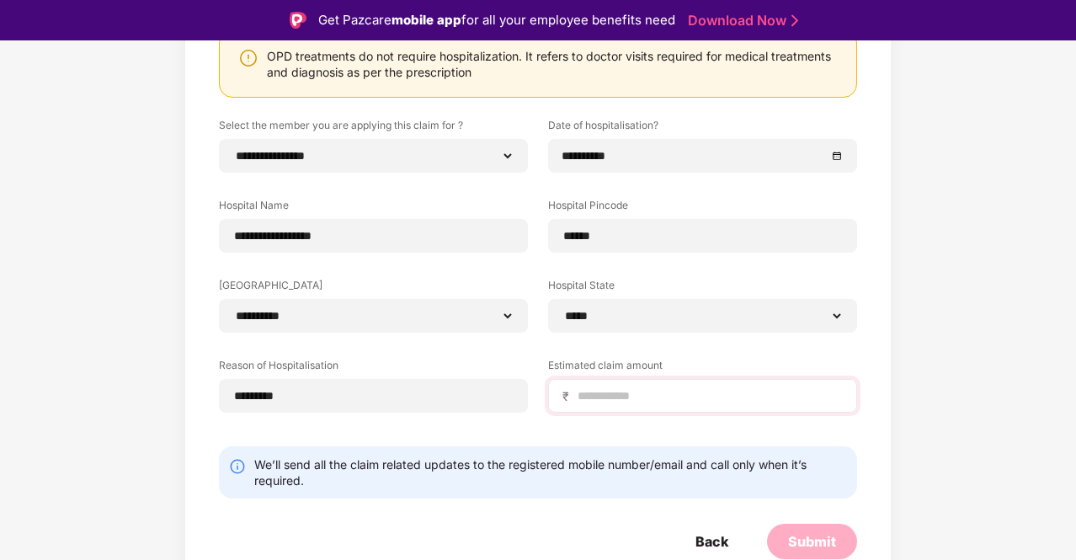
click at [667, 379] on div "₹" at bounding box center [702, 396] width 309 height 34
click at [663, 388] on input at bounding box center [709, 396] width 267 height 18
type input "*****"
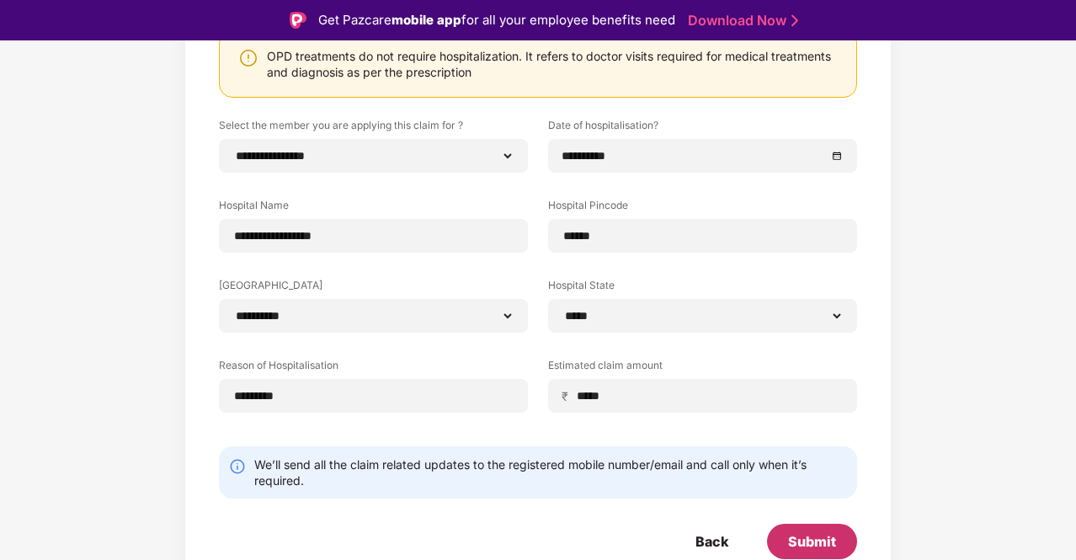
click at [821, 539] on div "Submit" at bounding box center [812, 541] width 48 height 19
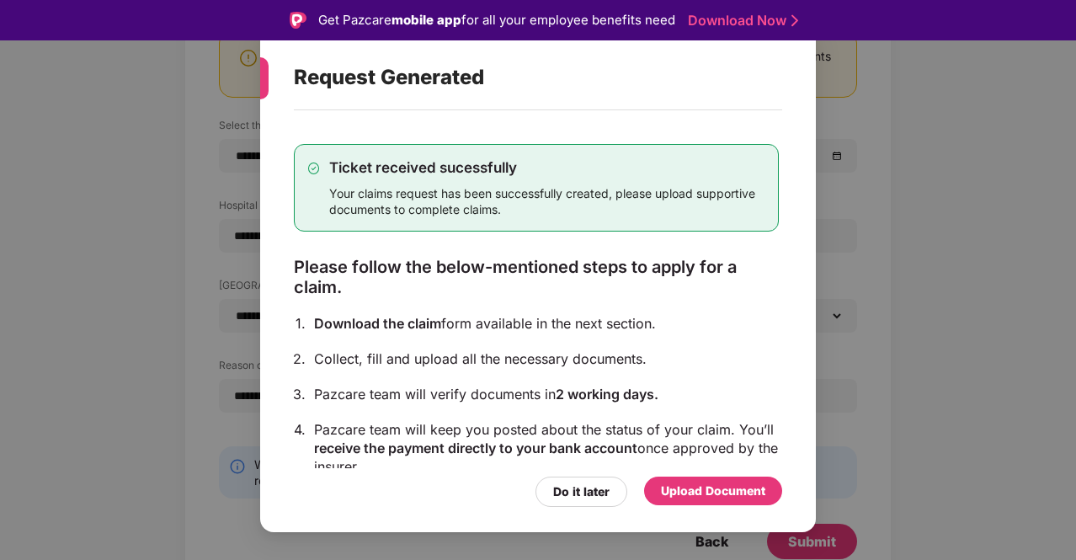
click at [692, 486] on div "Upload Document" at bounding box center [713, 490] width 104 height 19
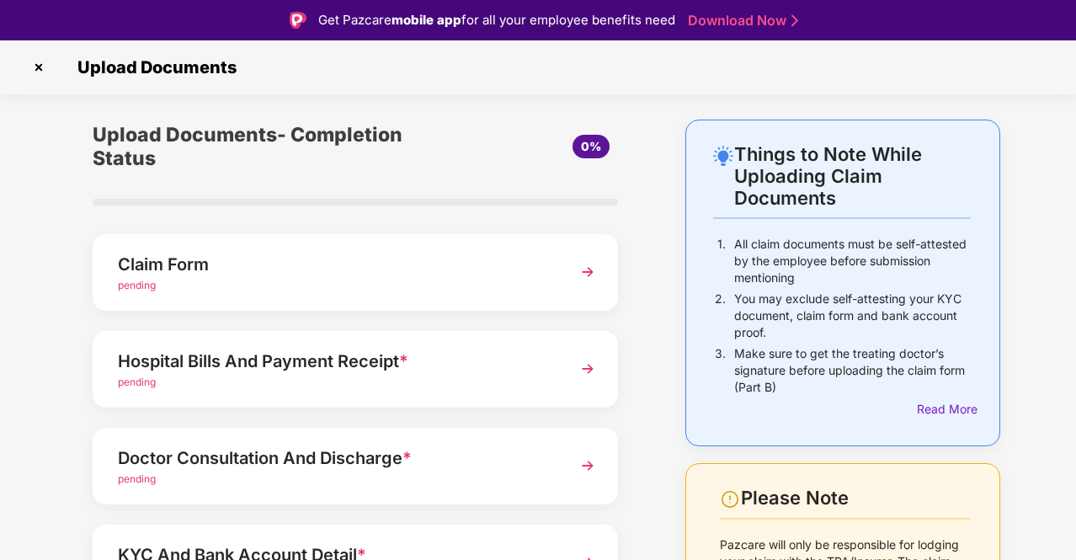
click at [382, 251] on div "Claim Form" at bounding box center [335, 264] width 435 height 27
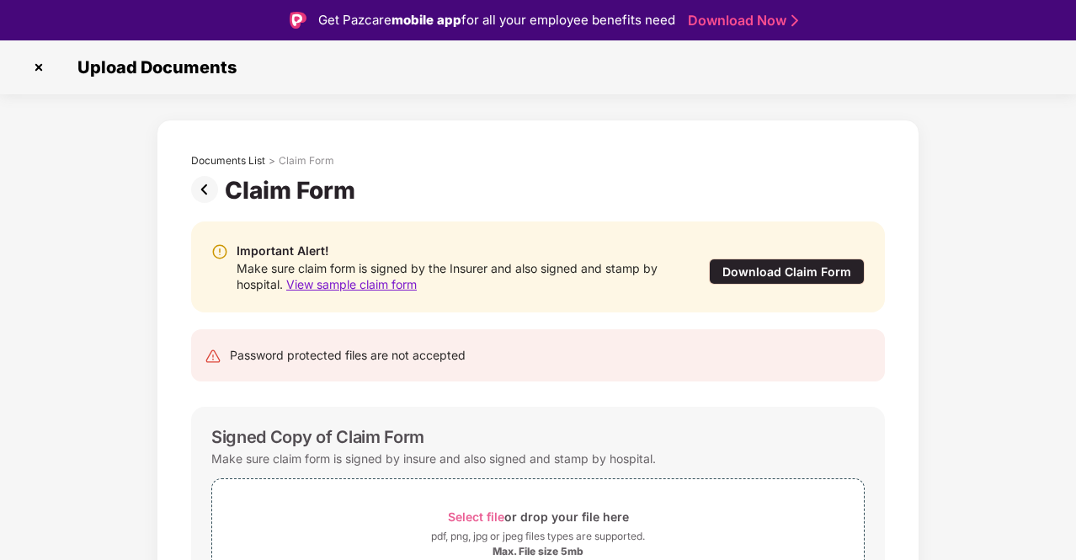
click at [800, 260] on div "Download Claim Form" at bounding box center [787, 271] width 156 height 26
